Goal: Find specific page/section: Find specific page/section

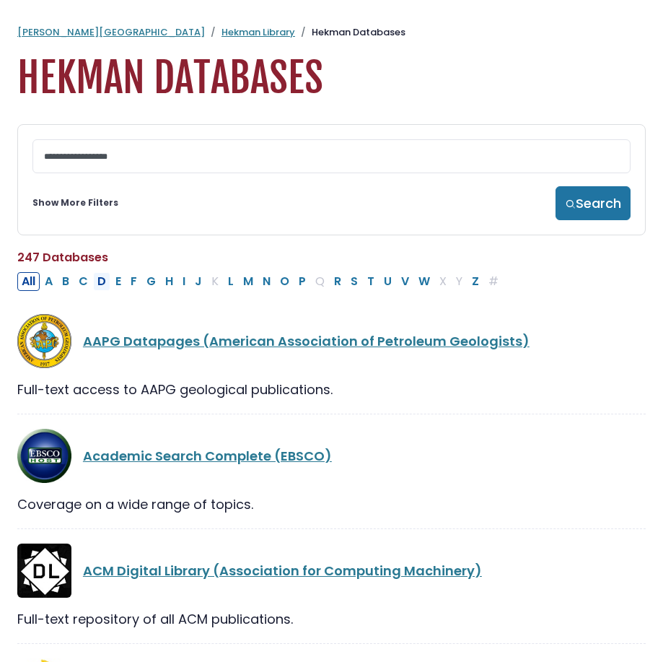
click at [100, 284] on button "D" at bounding box center [101, 281] width 17 height 19
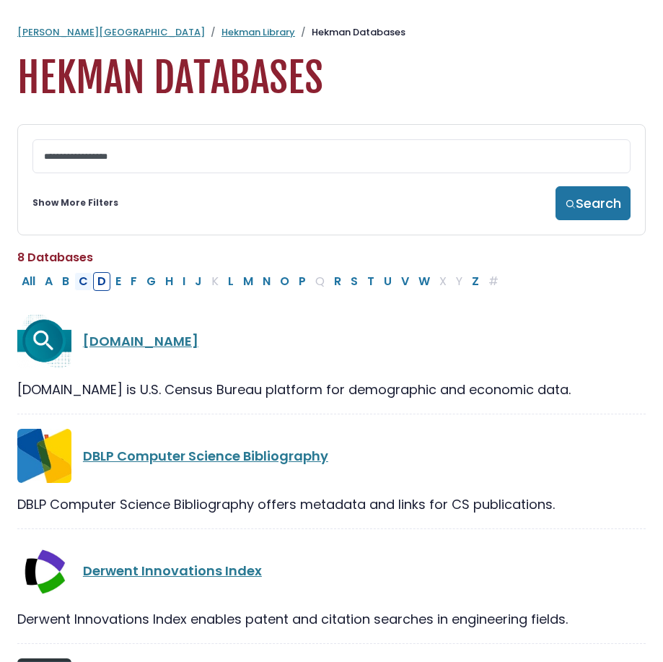
click at [92, 284] on button "C" at bounding box center [83, 281] width 18 height 19
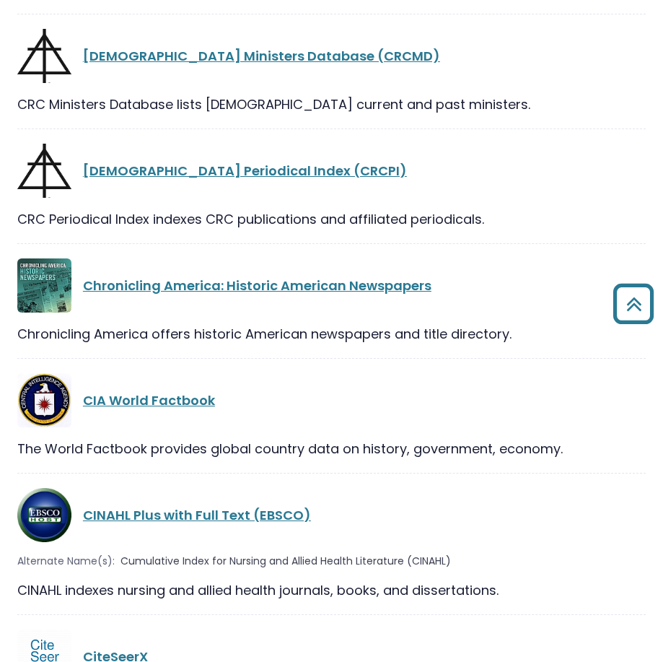
scroll to position [2093, 0]
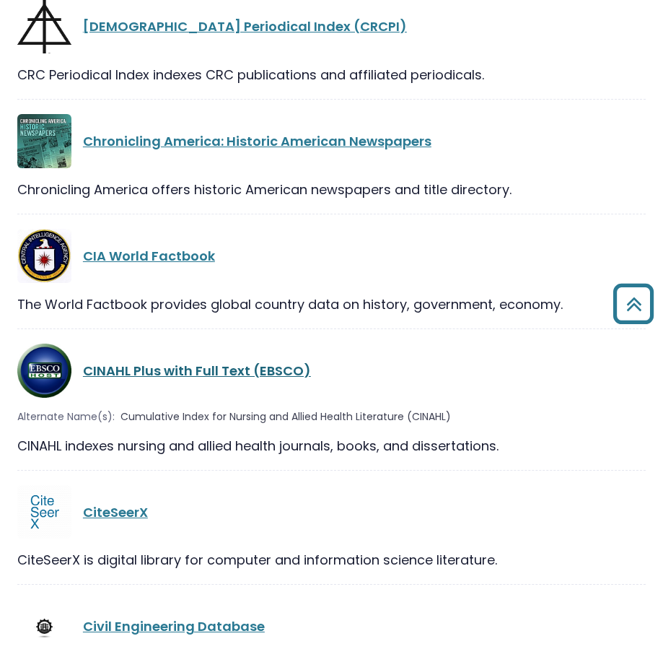
click at [198, 362] on link "CINAHL Plus with Full Text (EBSCO)" at bounding box center [197, 371] width 228 height 18
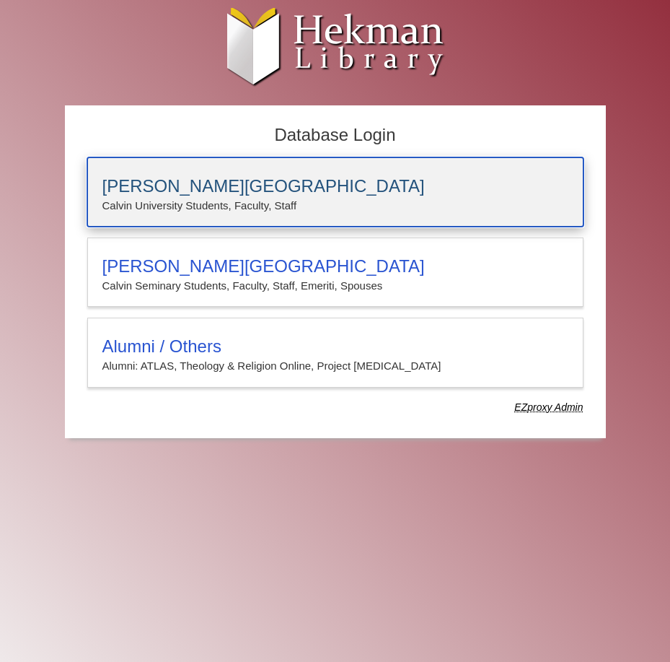
click at [184, 194] on h3 "[PERSON_NAME][GEOGRAPHIC_DATA]" at bounding box center [335, 186] width 466 height 20
